Goal: Find specific page/section: Find specific page/section

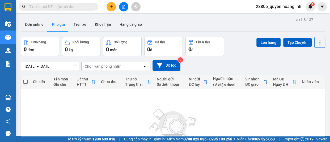
click at [87, 8] on input "text" at bounding box center [60, 7] width 63 height 6
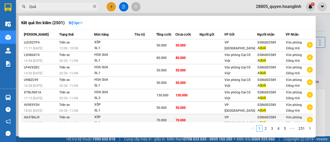
scroll to position [41, 0]
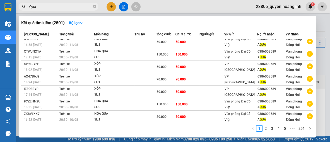
type input "Quả"
